Goal: Check status: Check status

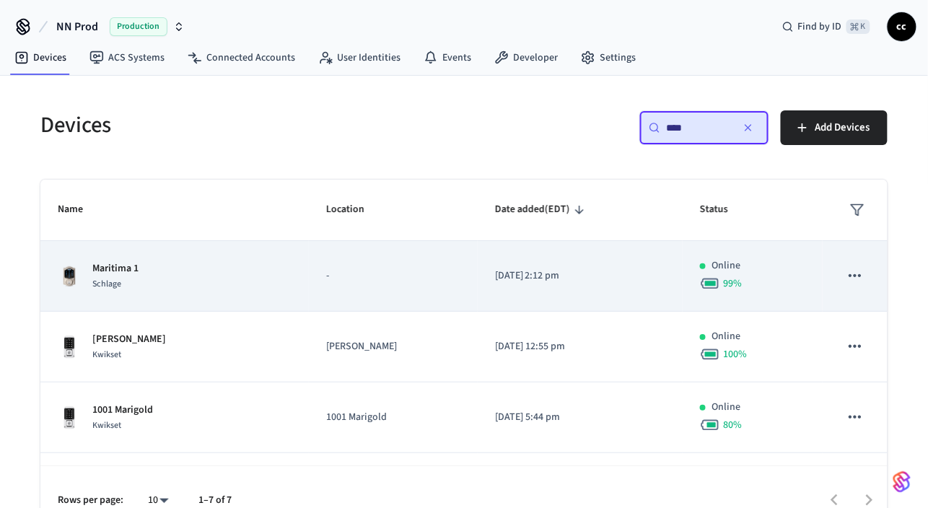
click at [442, 279] on p "-" at bounding box center [393, 276] width 134 height 15
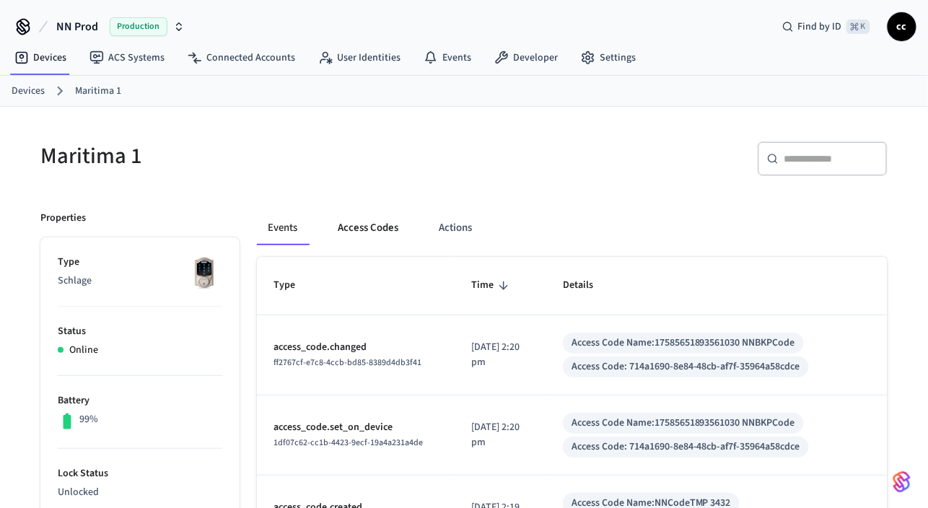
click at [376, 230] on button "Access Codes" at bounding box center [369, 228] width 84 height 35
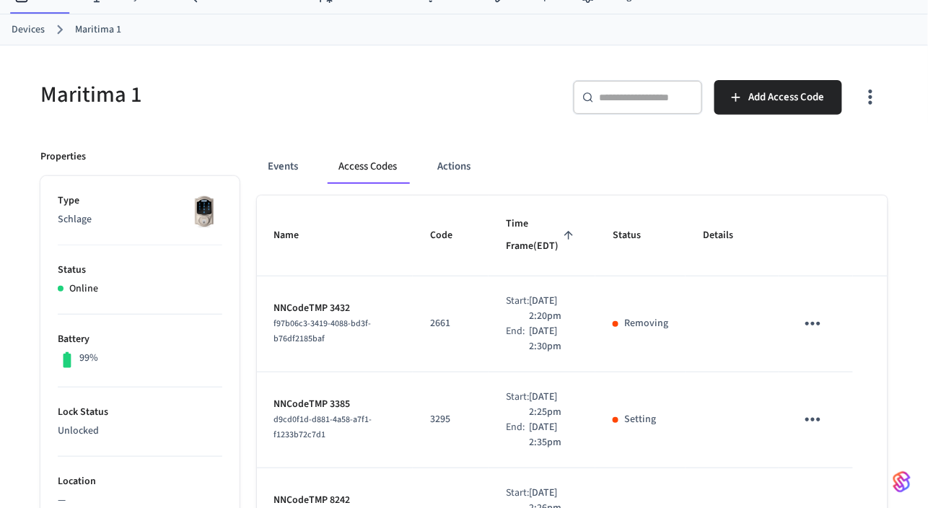
scroll to position [50, 0]
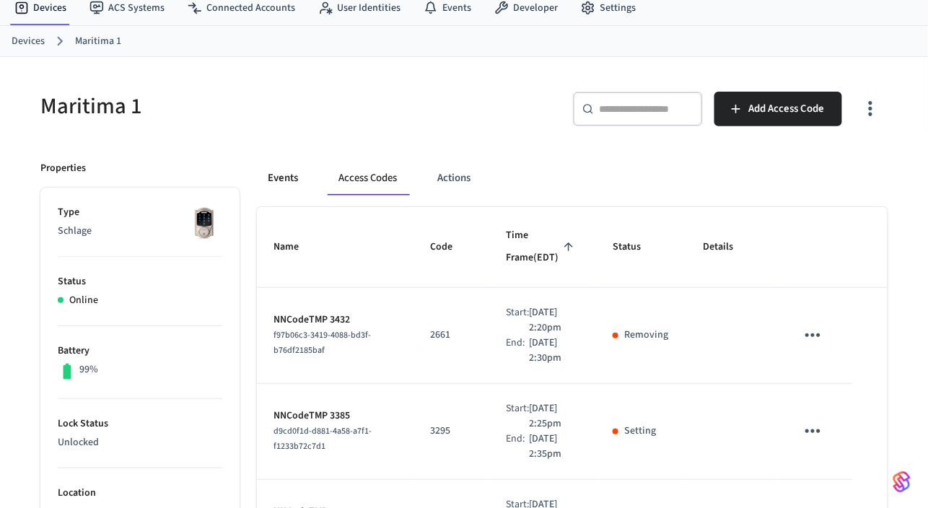
click at [282, 178] on button "Events" at bounding box center [283, 178] width 53 height 35
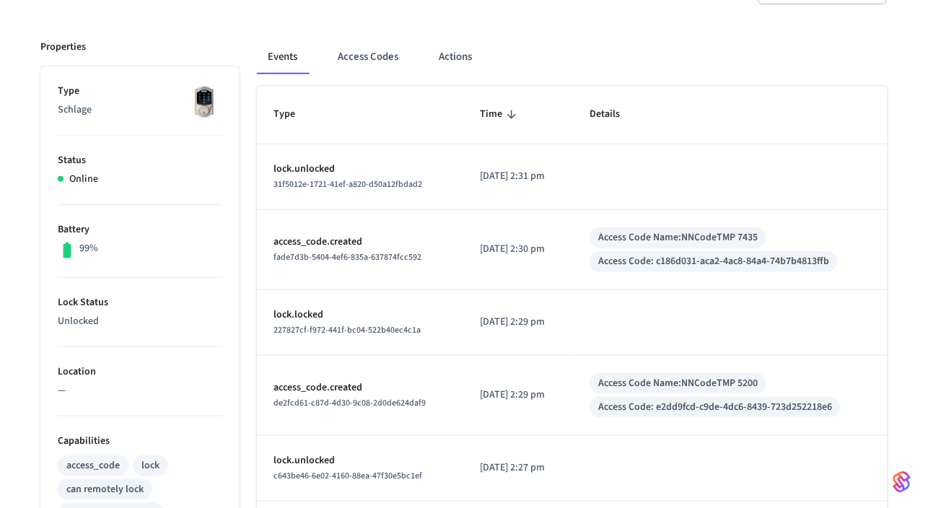
scroll to position [157, 0]
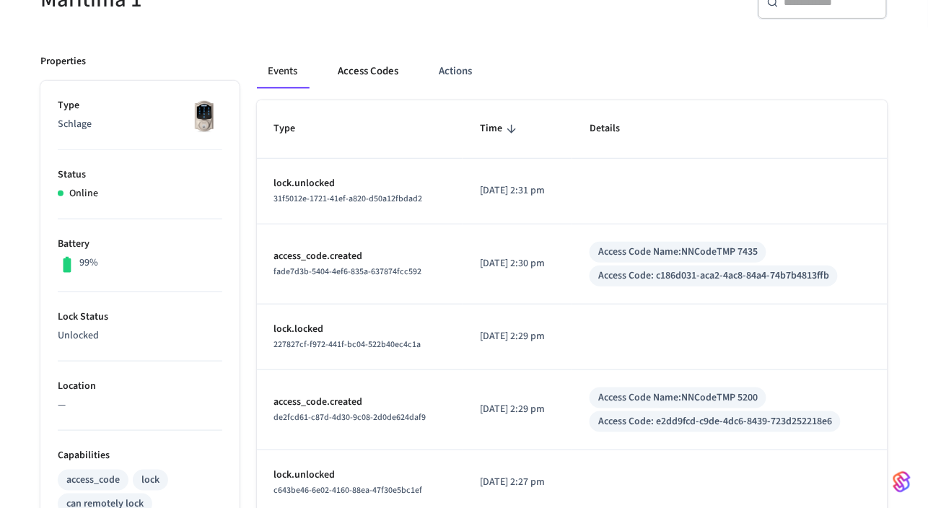
click at [372, 72] on button "Access Codes" at bounding box center [369, 71] width 84 height 35
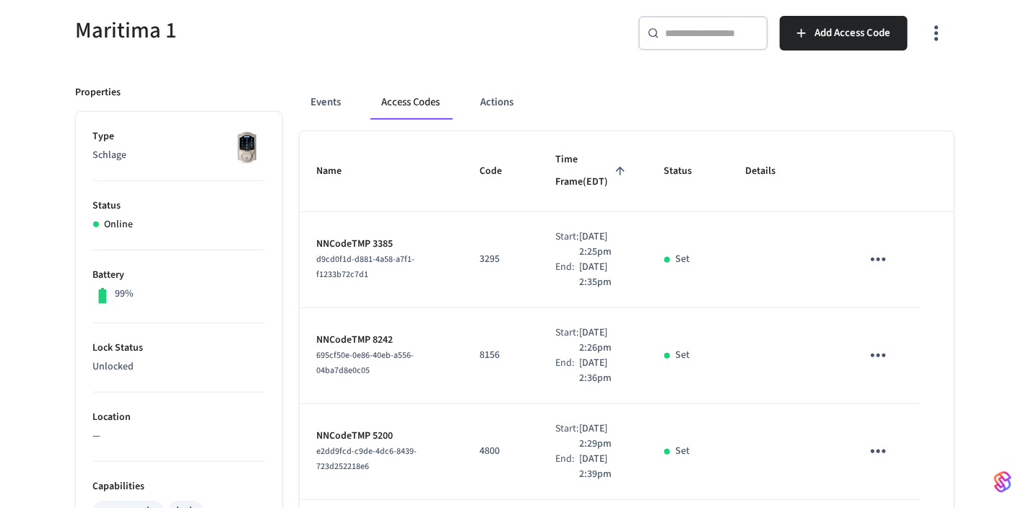
scroll to position [118, 0]
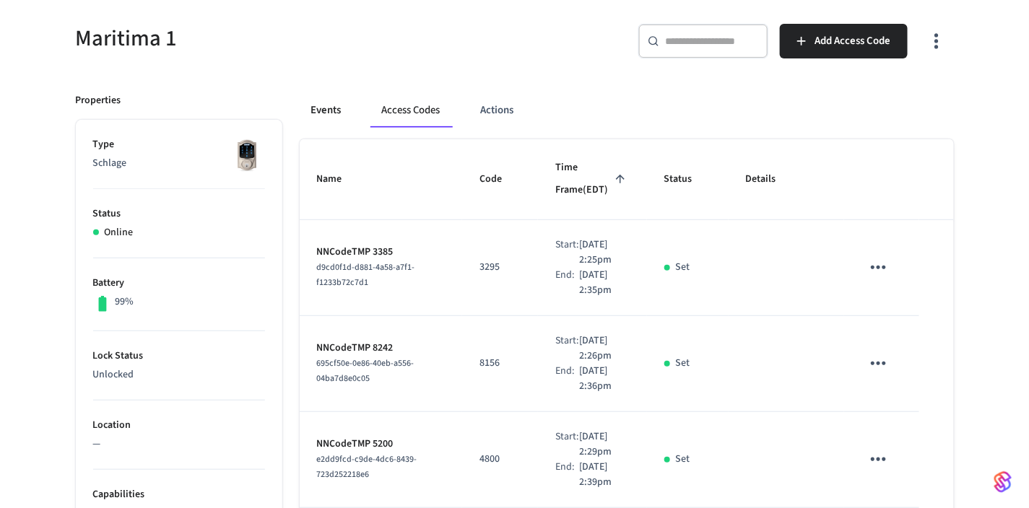
click at [326, 114] on button "Events" at bounding box center [326, 110] width 53 height 35
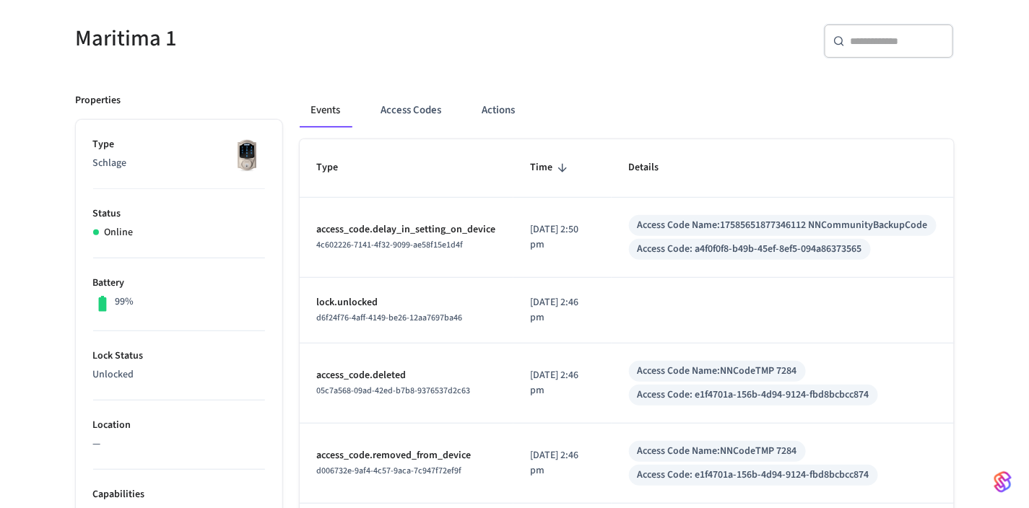
scroll to position [0, 0]
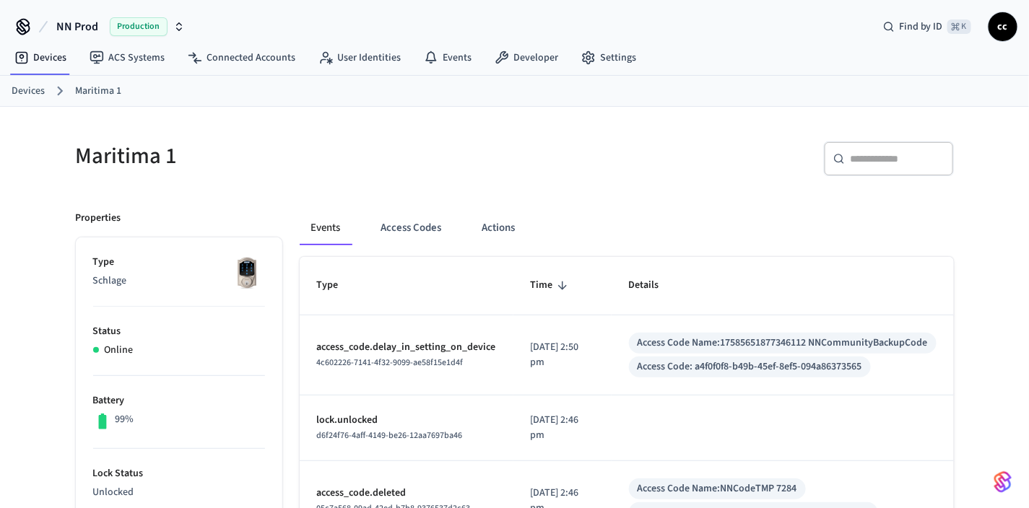
click at [24, 92] on link "Devices" at bounding box center [28, 91] width 33 height 15
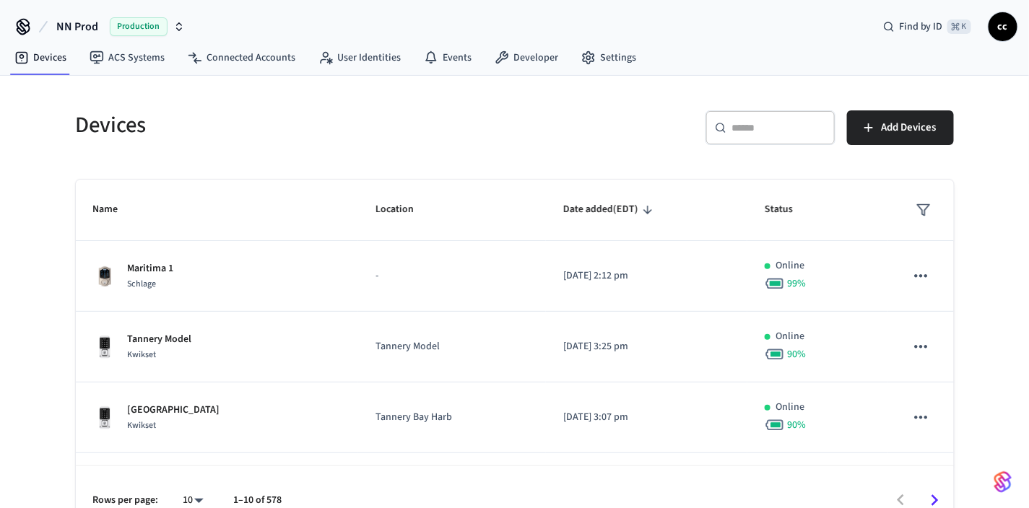
click at [739, 132] on input "text" at bounding box center [779, 128] width 94 height 14
paste input "**********"
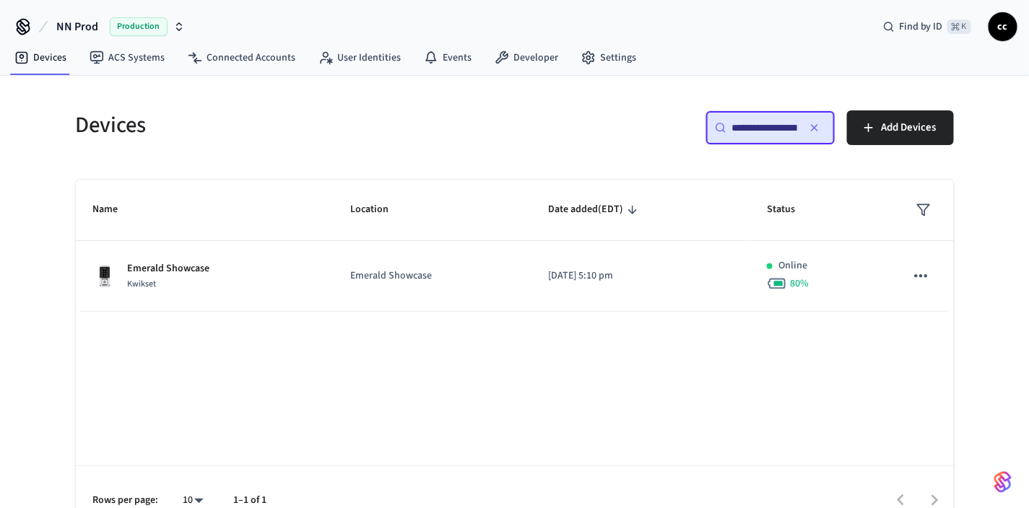
scroll to position [0, 110]
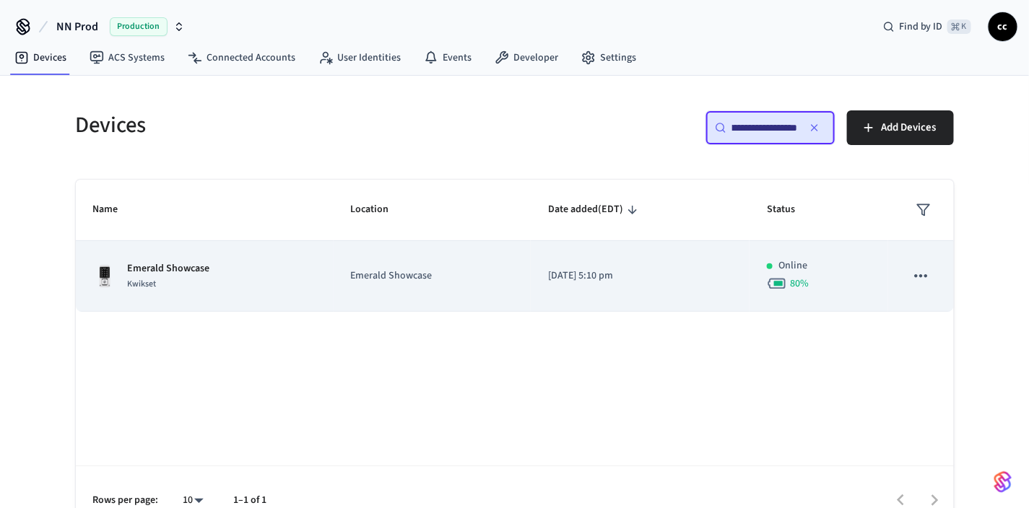
type input "**********"
click at [709, 269] on p "[DATE] 5:10 pm" at bounding box center [640, 276] width 184 height 15
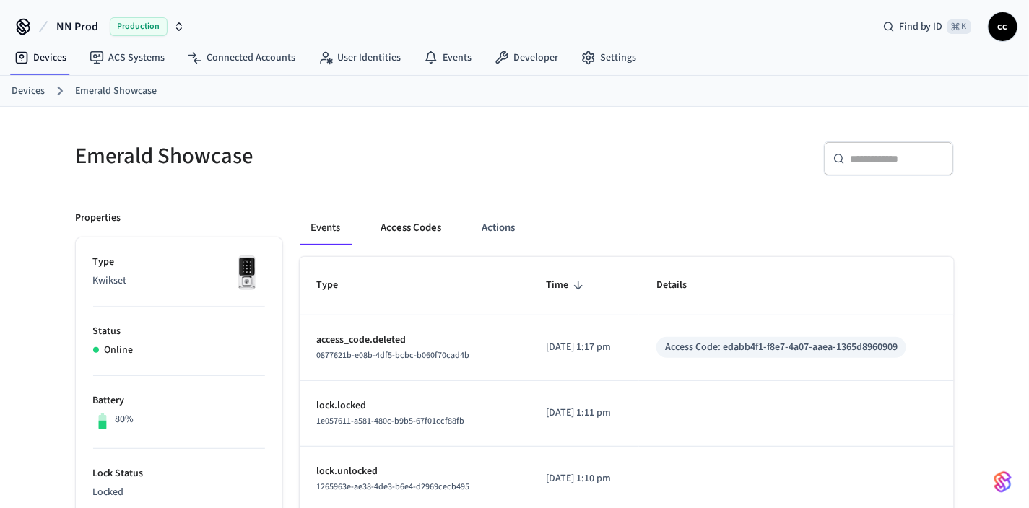
click at [433, 232] on button "Access Codes" at bounding box center [412, 228] width 84 height 35
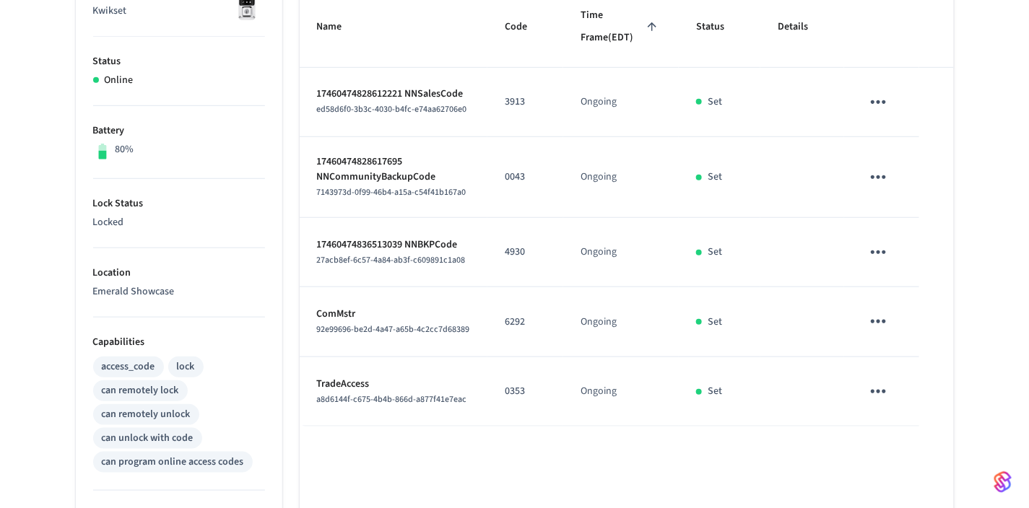
scroll to position [299, 0]
